Goal: Navigation & Orientation: Find specific page/section

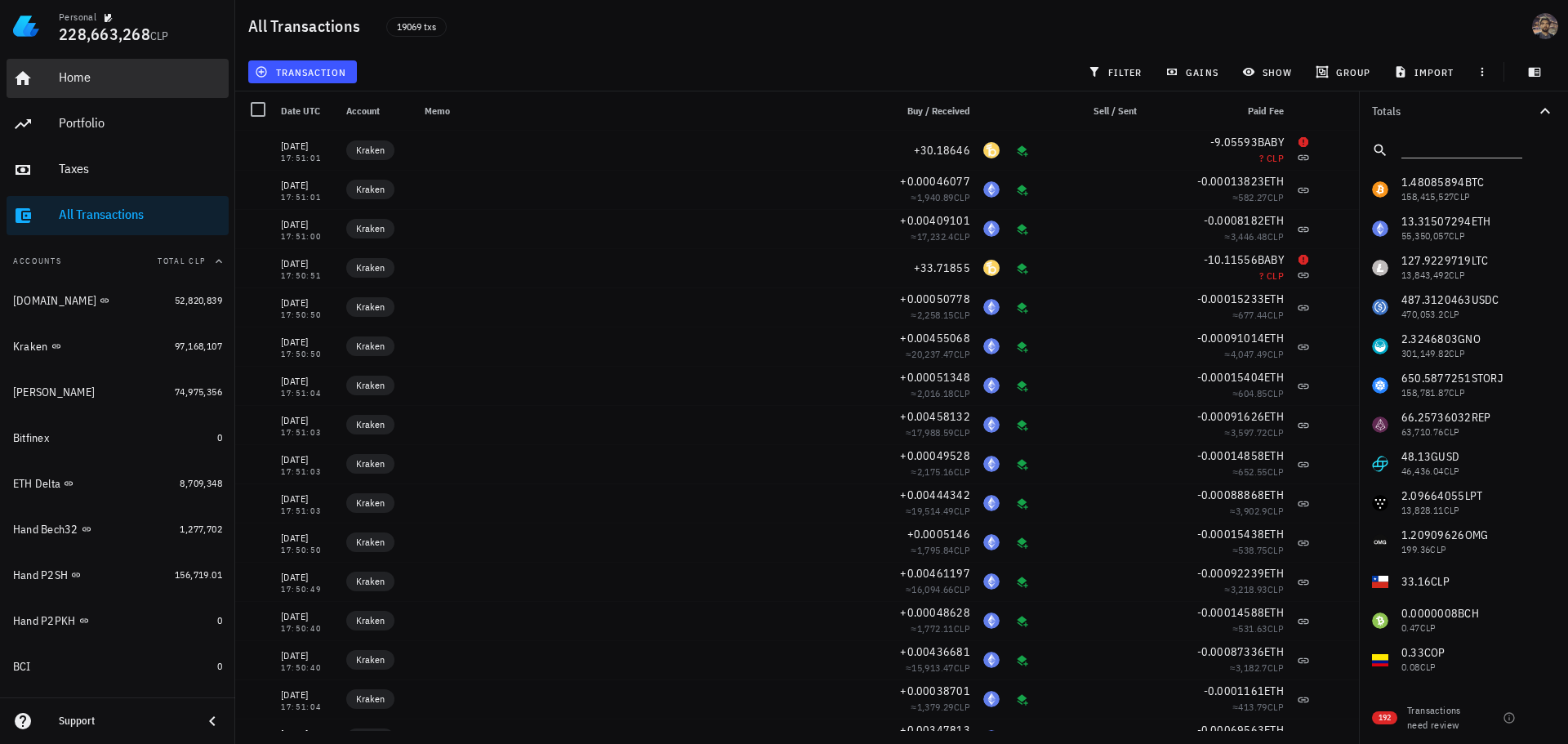
click at [117, 81] on div "Home" at bounding box center [141, 76] width 164 height 16
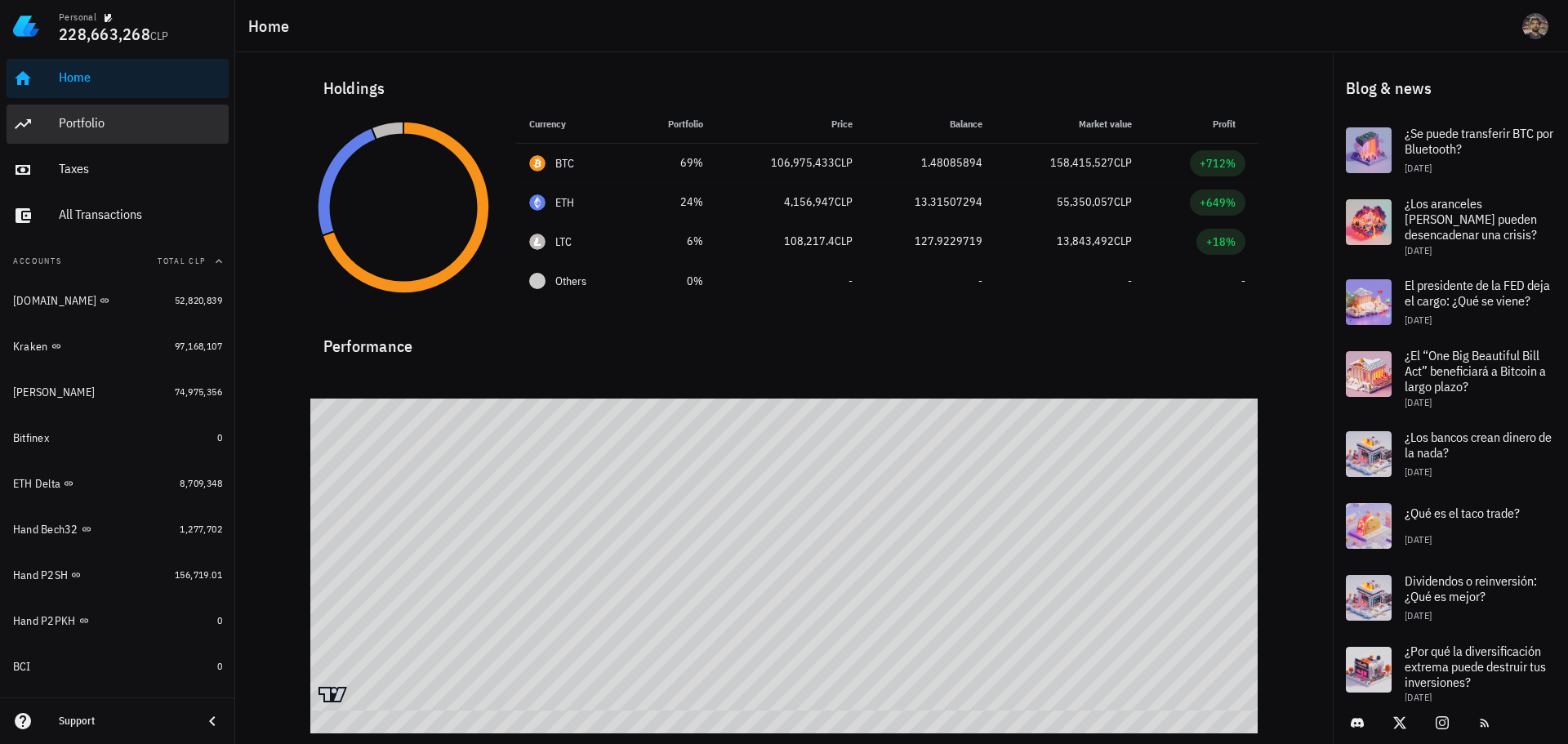
click at [94, 118] on div "Portfolio" at bounding box center [141, 122] width 164 height 16
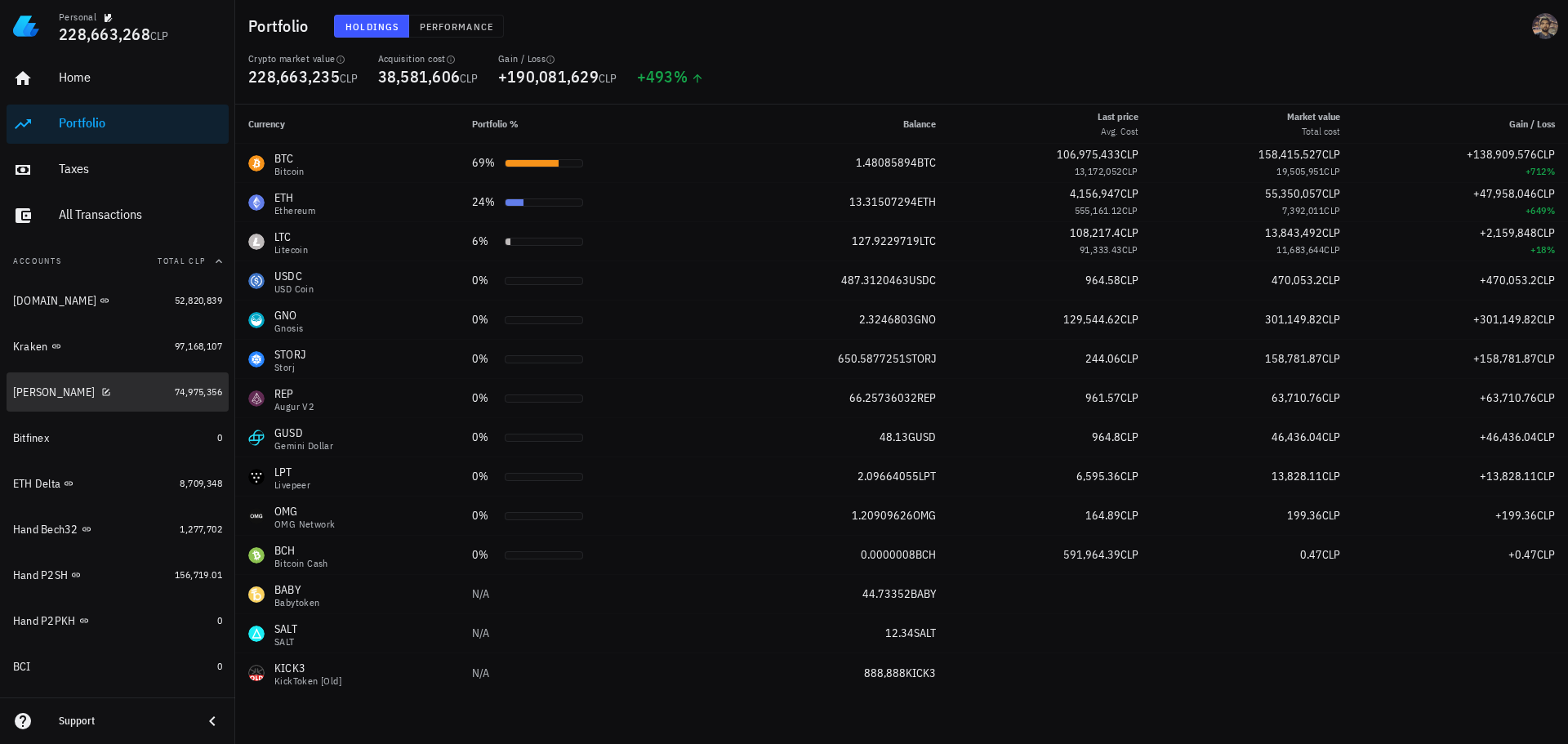
click at [101, 393] on div "[PERSON_NAME]" at bounding box center [90, 392] width 155 height 16
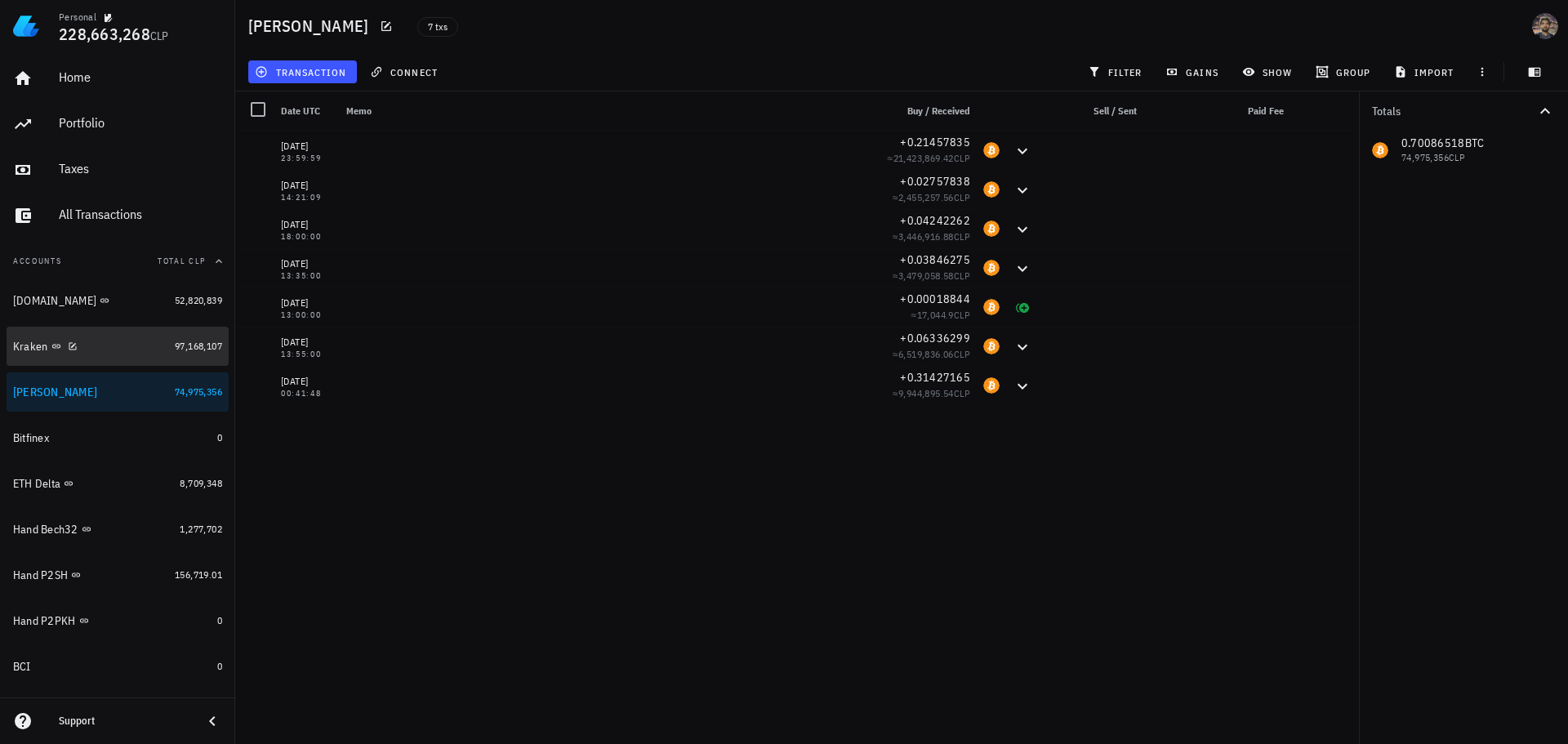
click at [106, 349] on div "Kraken" at bounding box center [90, 346] width 155 height 16
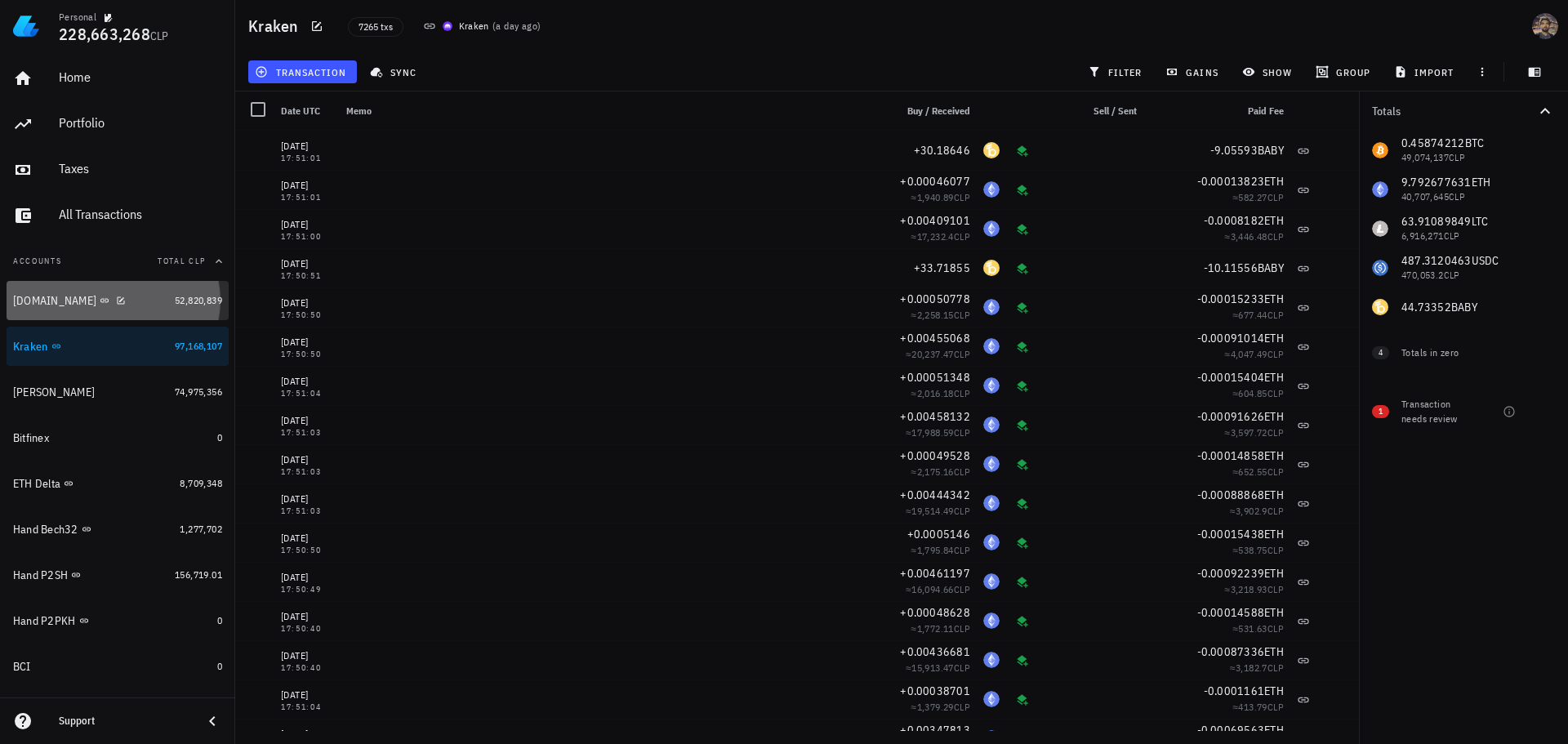
click at [100, 298] on div "[DOMAIN_NAME]" at bounding box center [90, 301] width 155 height 16
